Goal: Information Seeking & Learning: Find specific page/section

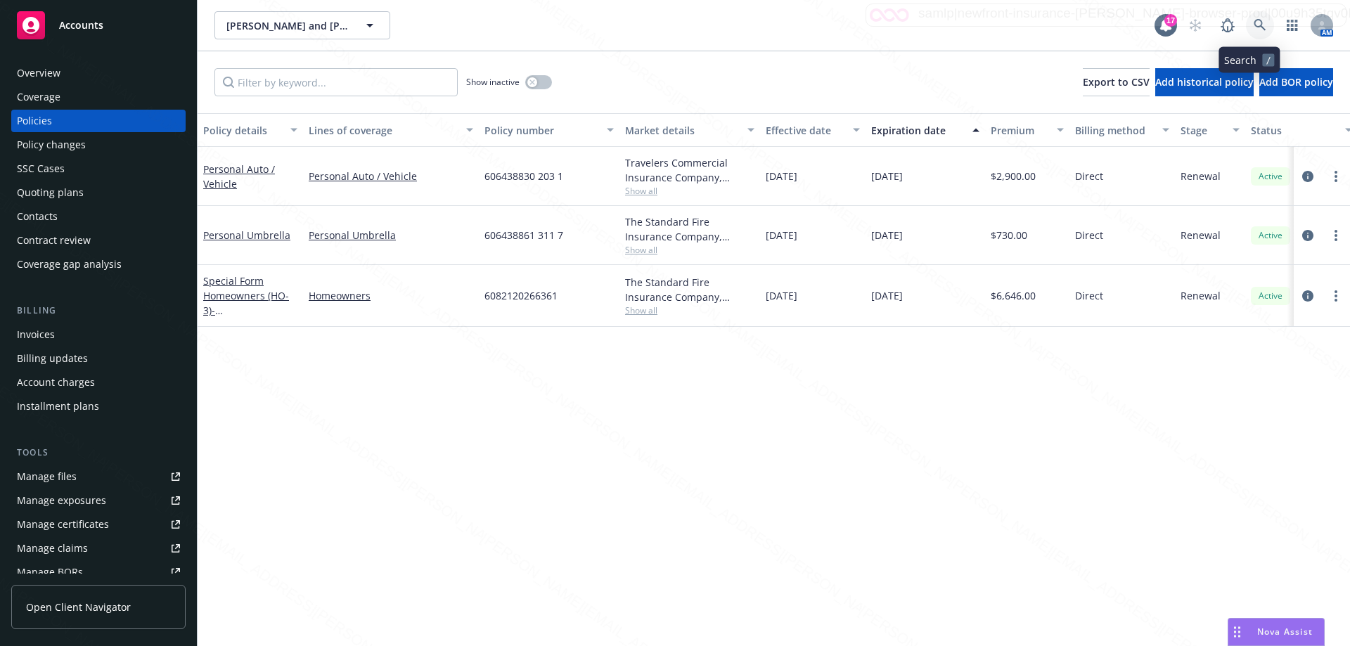
click at [1254, 27] on icon at bounding box center [1260, 25] width 13 height 13
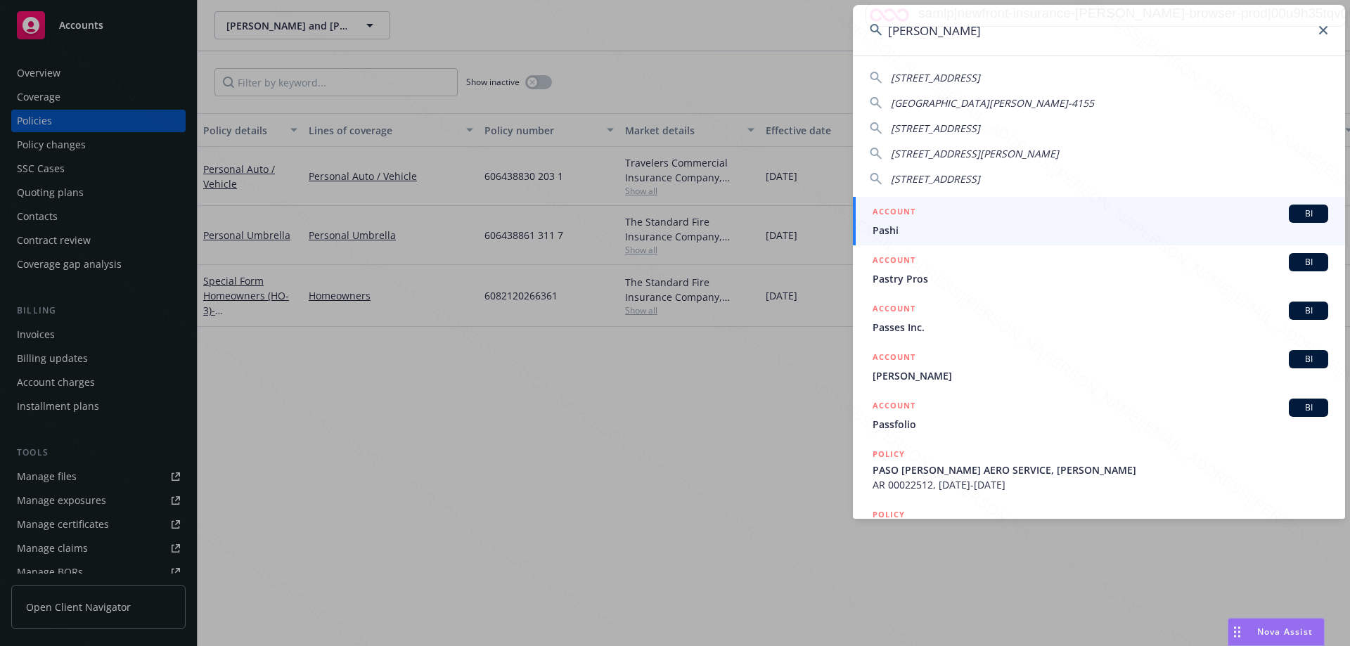
type input "[PERSON_NAME]"
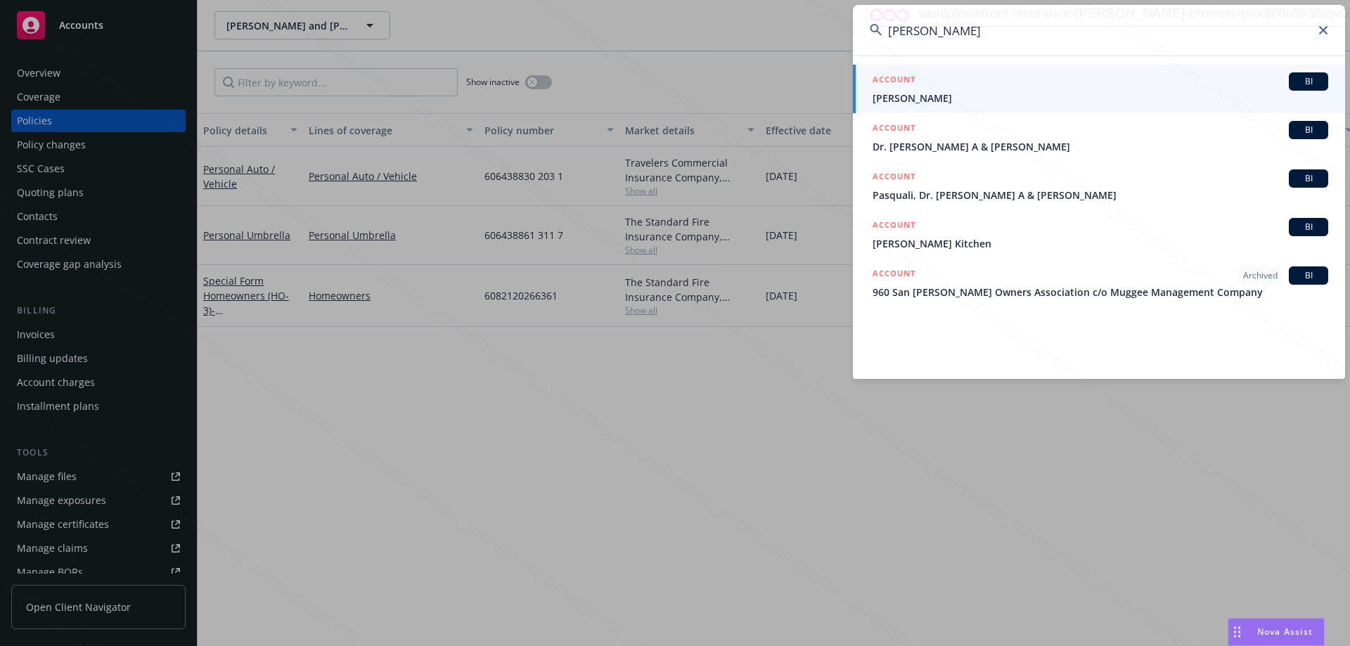
click at [952, 149] on span "Dr. [PERSON_NAME] A & [PERSON_NAME]" at bounding box center [1101, 146] width 456 height 15
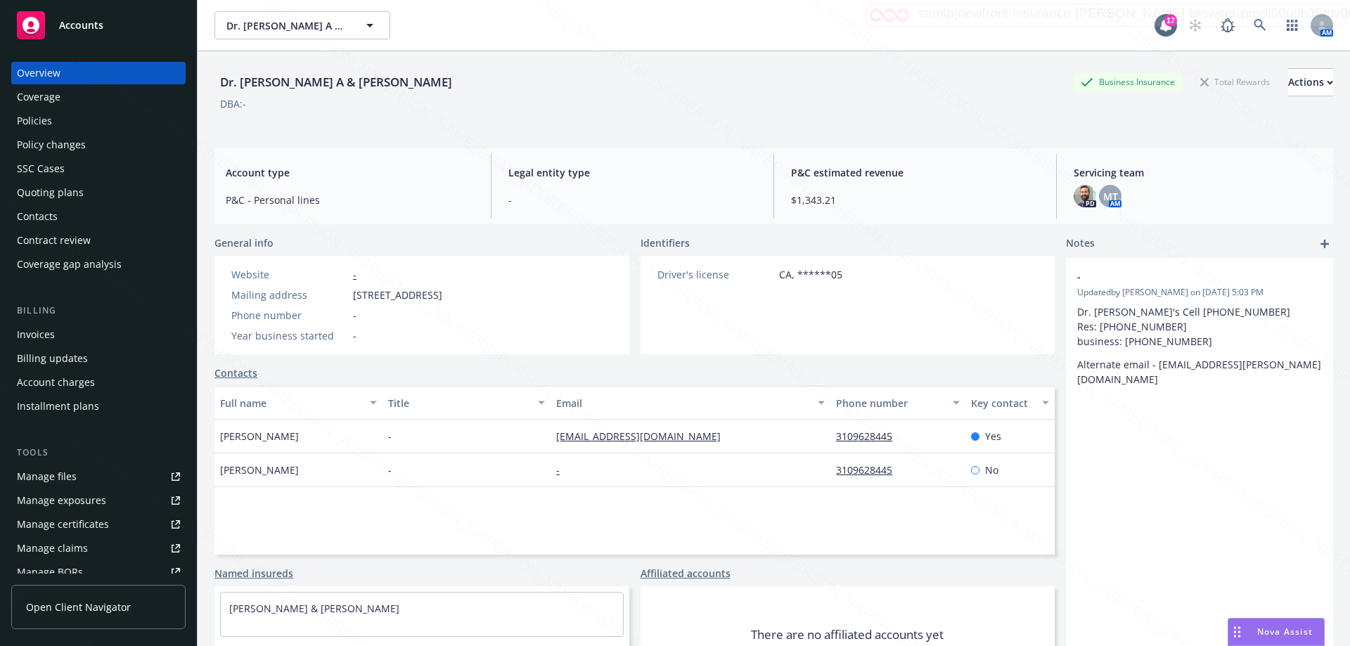
click at [21, 121] on div "Policies" at bounding box center [34, 121] width 35 height 23
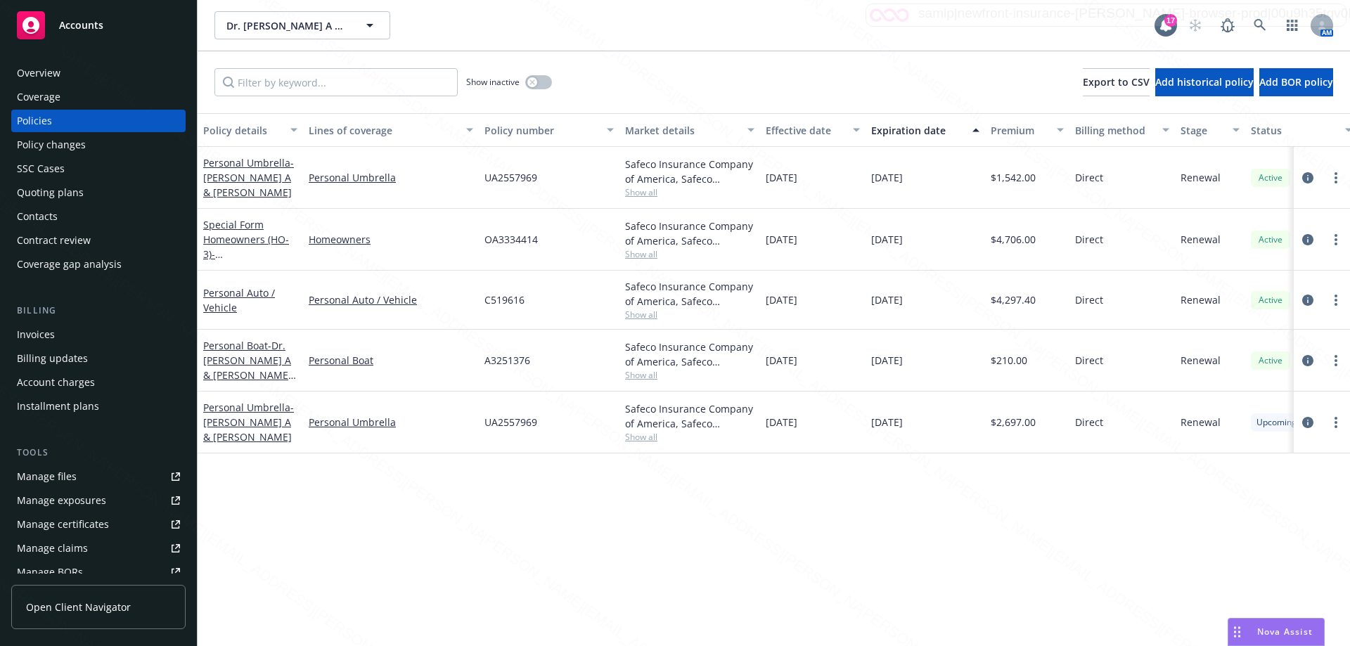
click at [949, 571] on div "Policy details Lines of coverage Policy number Market details Effective date Ex…" at bounding box center [774, 379] width 1153 height 533
click at [705, 549] on div "Policy details Lines of coverage Policy number Market details Effective date Ex…" at bounding box center [774, 379] width 1153 height 533
click at [258, 239] on link "Special Form Homeowners (HO-3) - [STREET_ADDRESS]" at bounding box center [247, 247] width 89 height 58
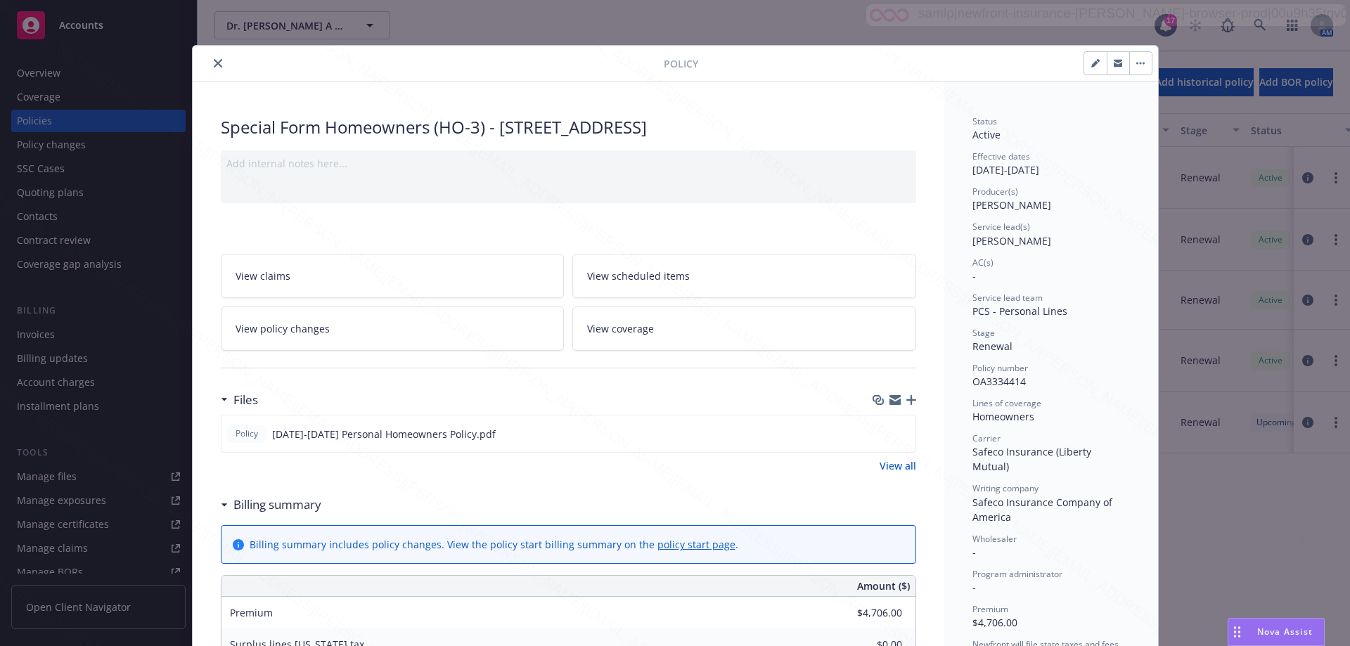
click at [214, 66] on icon "close" at bounding box center [218, 63] width 8 height 8
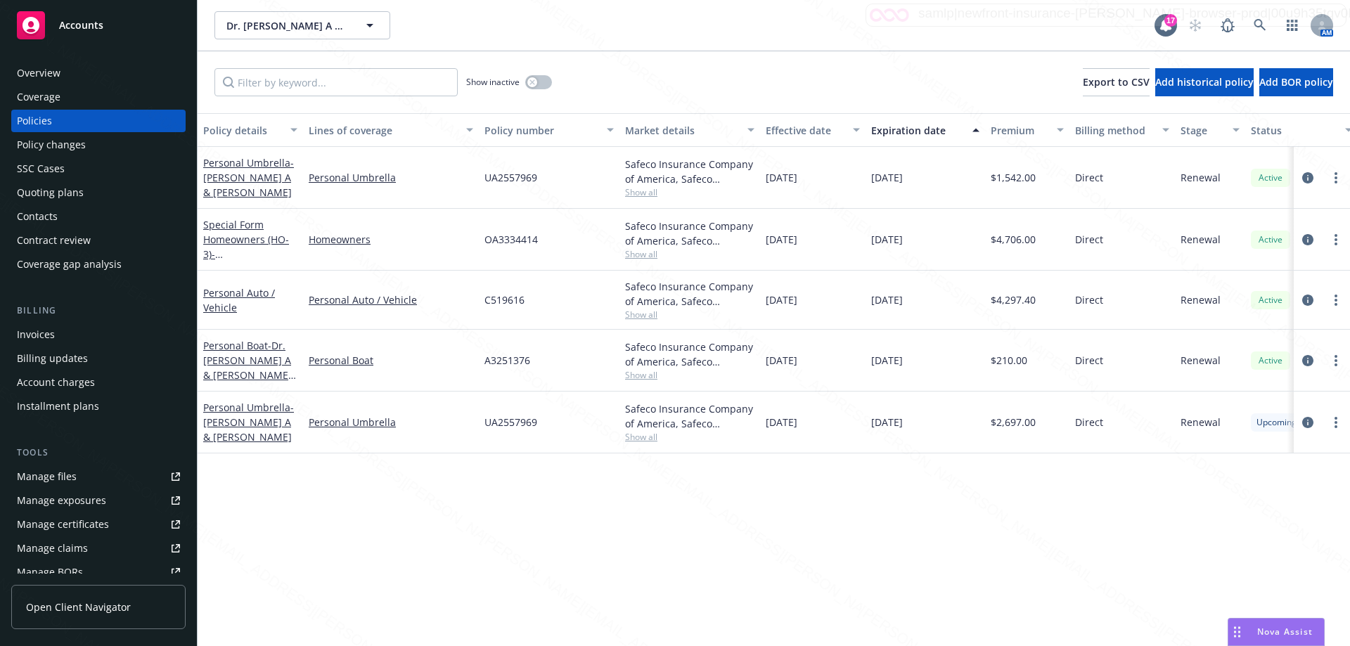
click at [1010, 584] on div "Policy details Lines of coverage Policy number Market details Effective date Ex…" at bounding box center [774, 379] width 1153 height 533
click at [241, 232] on div "Special Form Homeowners (HO-3) - [STREET_ADDRESS]" at bounding box center [250, 239] width 94 height 44
click at [229, 233] on link "Special Form Homeowners (HO-3) - [STREET_ADDRESS]" at bounding box center [247, 247] width 89 height 58
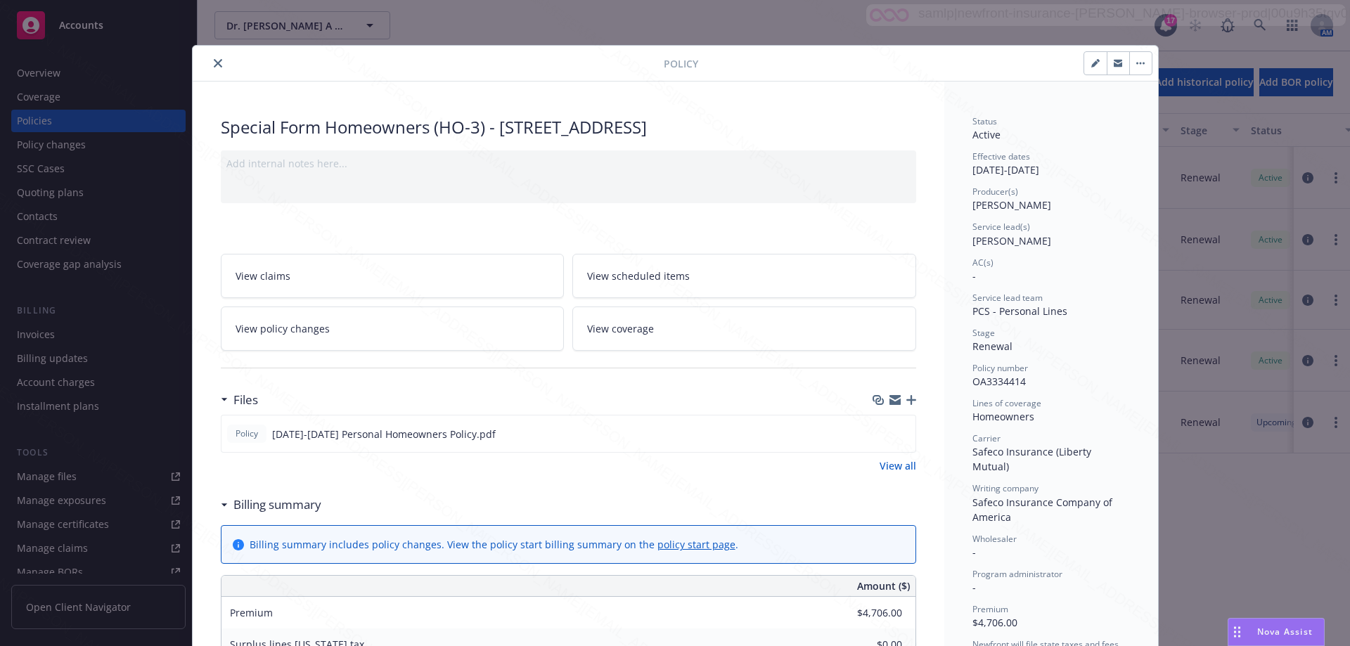
scroll to position [42, 0]
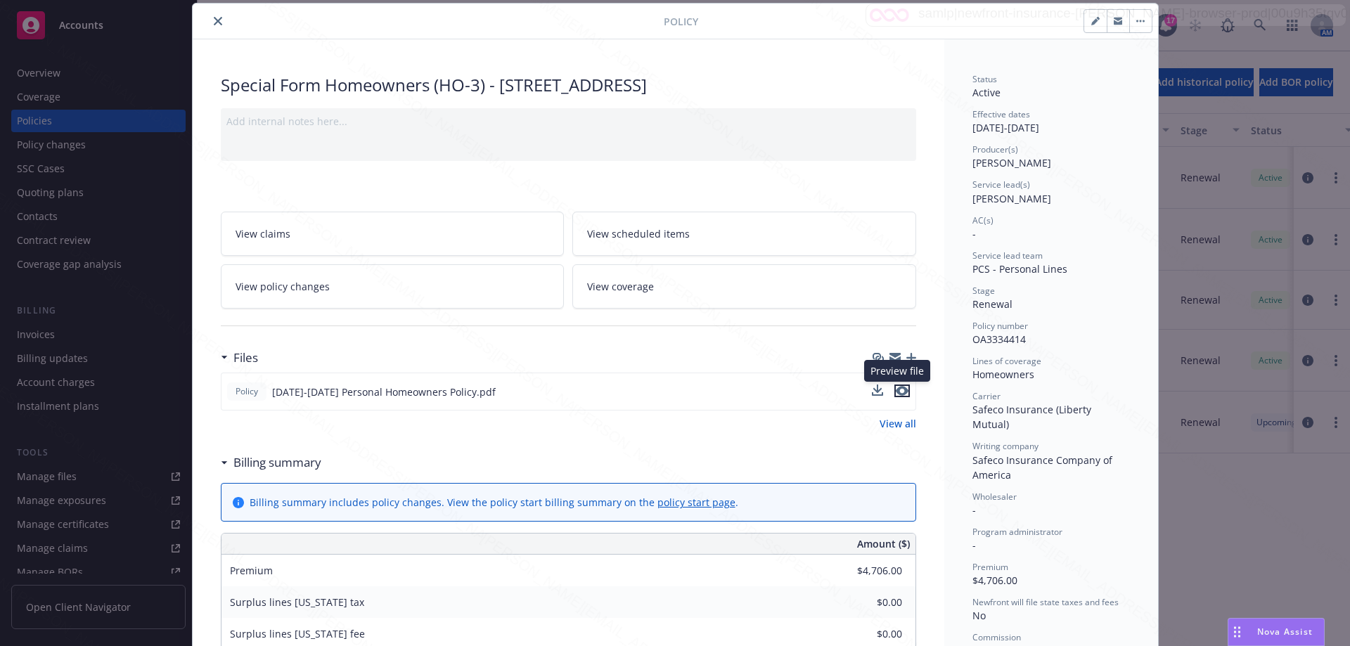
click at [896, 390] on icon "preview file" at bounding box center [902, 391] width 13 height 10
